Goal: Find specific page/section: Find specific page/section

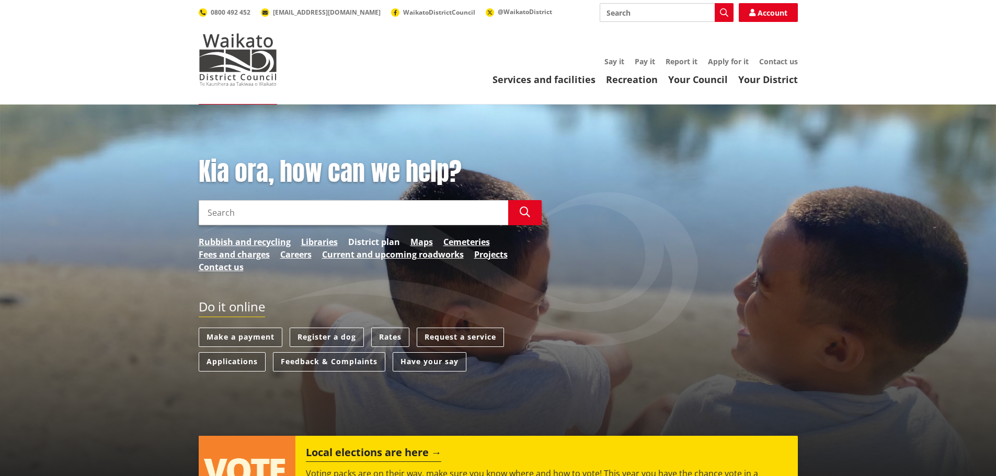
click at [373, 241] on link "District plan" at bounding box center [374, 242] width 52 height 13
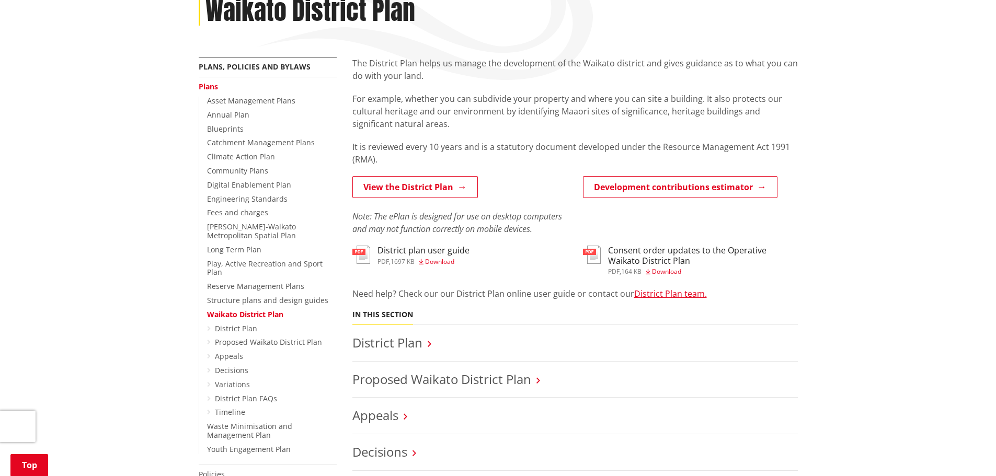
scroll to position [157, 0]
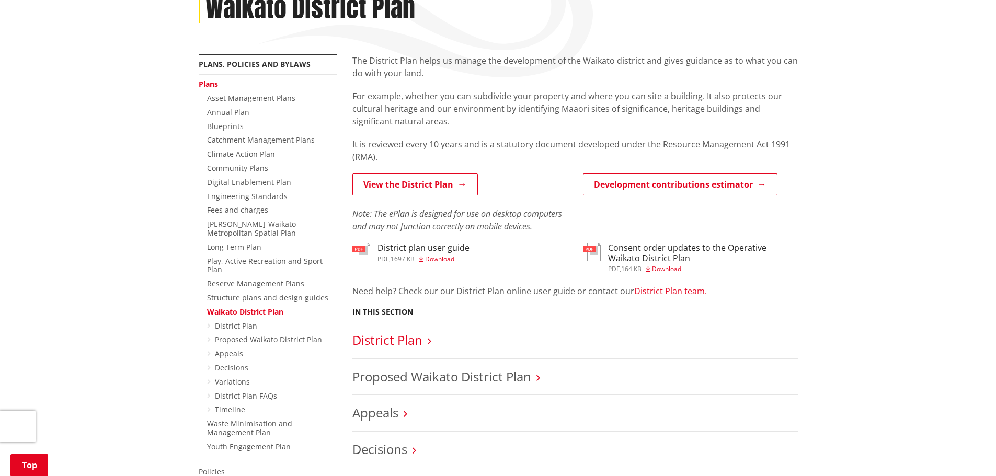
click at [404, 343] on link "District Plan" at bounding box center [387, 339] width 70 height 17
